Goal: Book appointment/travel/reservation

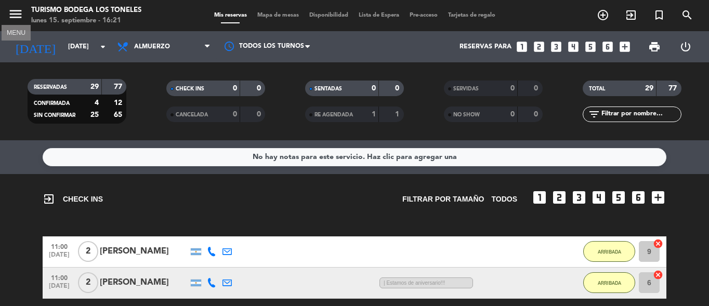
click at [21, 17] on icon "menu" at bounding box center [16, 14] width 16 height 16
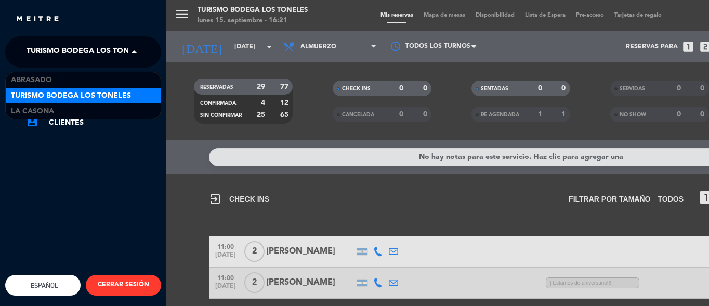
click at [127, 53] on span "Turismo Bodega Los Toneles" at bounding box center [87, 52] width 120 height 22
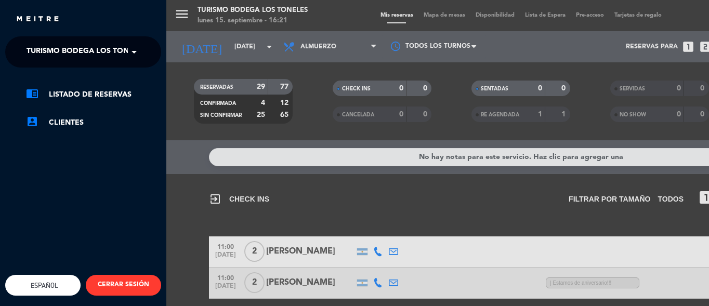
click at [140, 54] on span at bounding box center [137, 52] width 18 height 22
click at [129, 51] on span at bounding box center [137, 52] width 18 height 22
click at [171, 93] on div "menu Turismo Bodega Los Toneles [DATE] 15. septiembre - 16:21 Mis reservas Mapa…" at bounding box center [520, 153] width 709 height 306
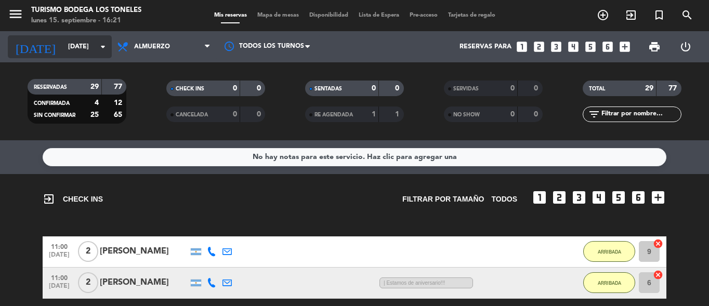
click at [82, 41] on input "[DATE]" at bounding box center [107, 47] width 88 height 18
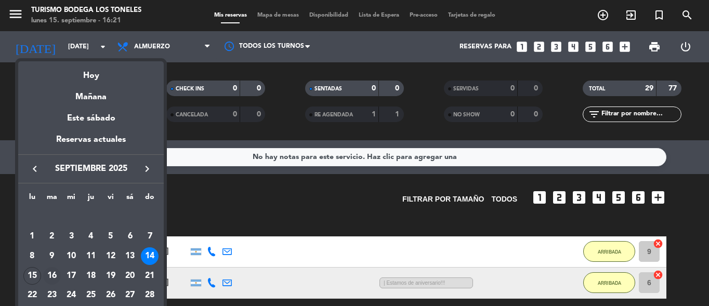
click at [58, 274] on div "16" at bounding box center [52, 276] width 18 height 18
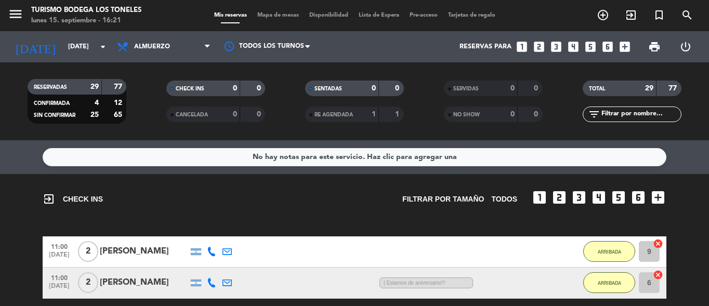
type input "[DATE]"
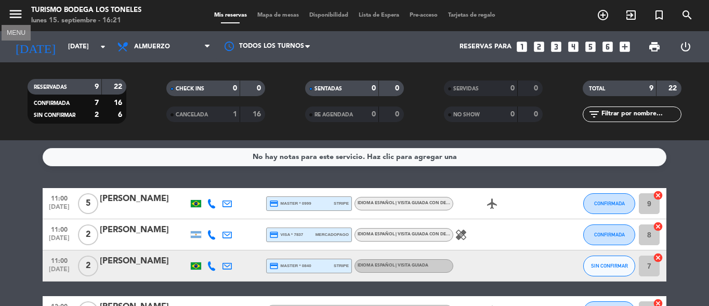
click at [22, 12] on icon "menu" at bounding box center [16, 14] width 16 height 16
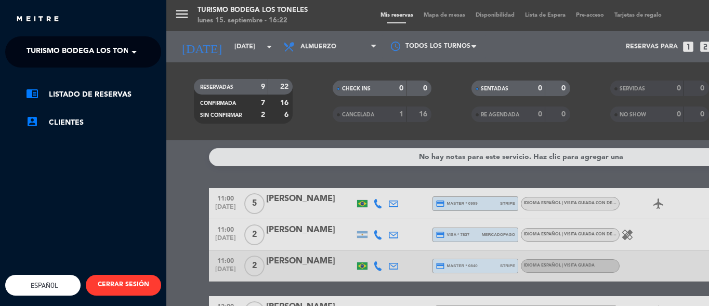
click at [139, 51] on span at bounding box center [137, 52] width 18 height 22
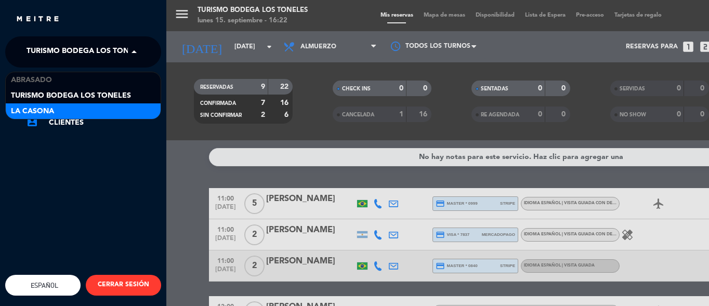
click at [117, 106] on div "La Casona" at bounding box center [83, 111] width 155 height 16
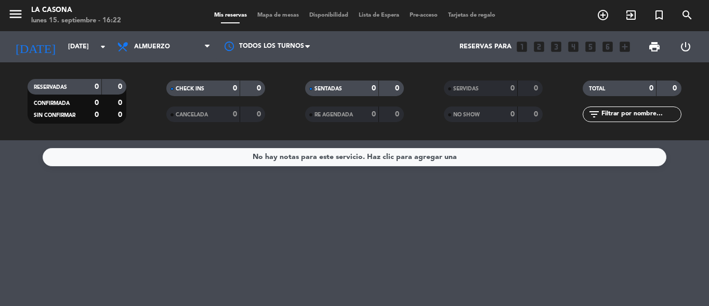
click at [25, 6] on span "menu" at bounding box center [19, 16] width 23 height 24
click at [19, 12] on icon "menu" at bounding box center [16, 14] width 16 height 16
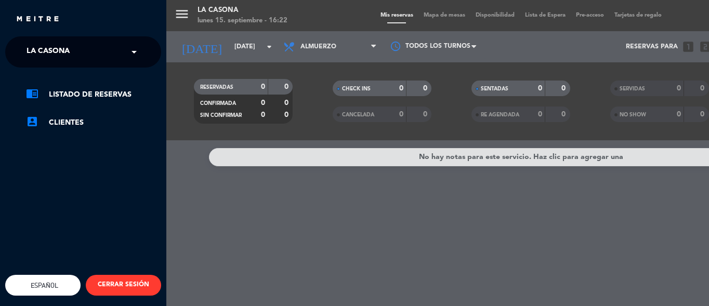
click at [134, 52] on span at bounding box center [137, 52] width 18 height 22
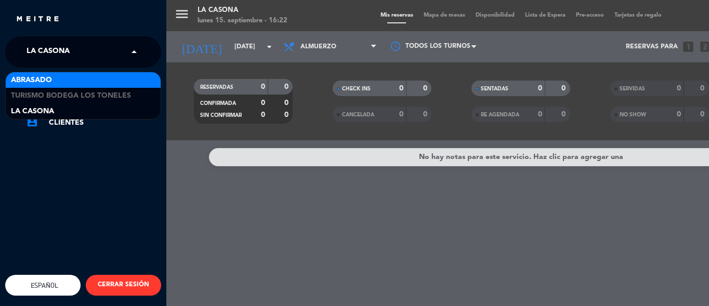
click at [123, 74] on div "Abrasado" at bounding box center [83, 80] width 155 height 16
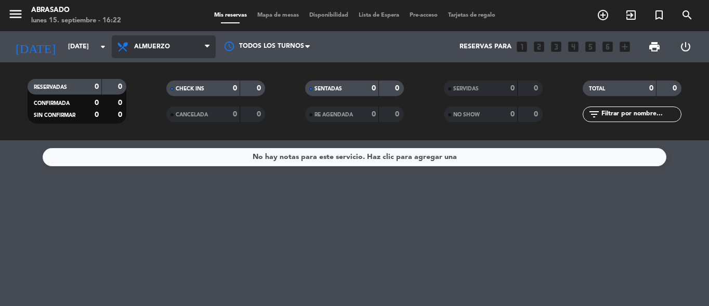
click at [160, 55] on span "Almuerzo" at bounding box center [164, 46] width 104 height 23
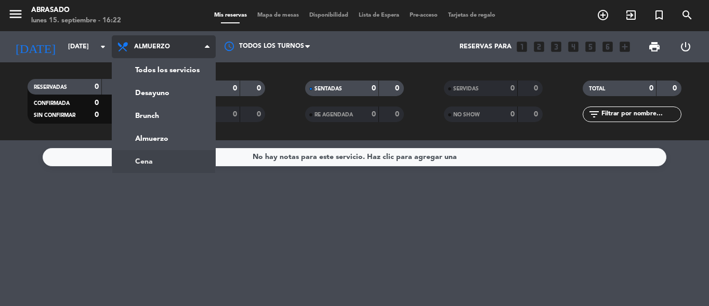
click at [156, 155] on ng-component "menu Abrasado [DATE] 15. septiembre - 16:22 Mis reservas Mapa de mesas Disponib…" at bounding box center [354, 153] width 709 height 306
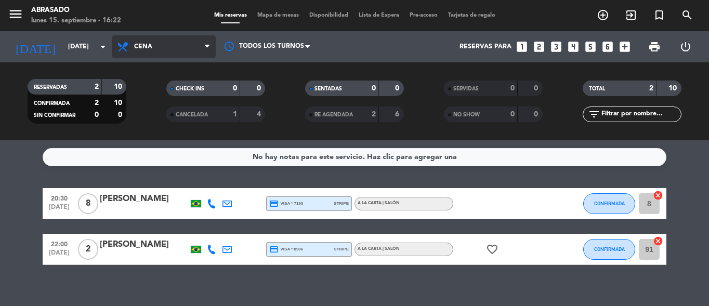
click at [160, 57] on span "Cena" at bounding box center [164, 46] width 104 height 23
click at [147, 110] on div "menu Abrasado [DATE] 15. septiembre - 16:22 Mis reservas Mapa de mesas Disponib…" at bounding box center [354, 70] width 709 height 140
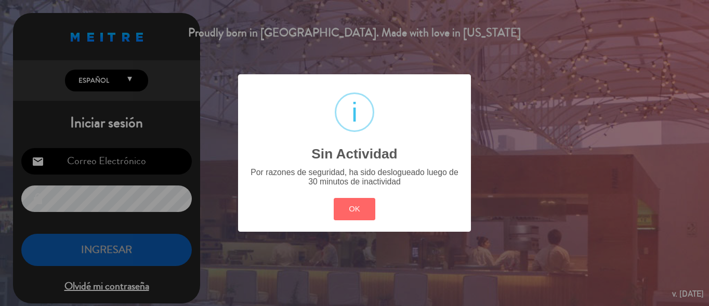
type input "[EMAIL_ADDRESS][DOMAIN_NAME]"
